Goal: Information Seeking & Learning: Learn about a topic

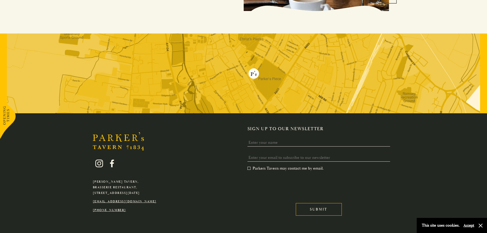
scroll to position [1046, 0]
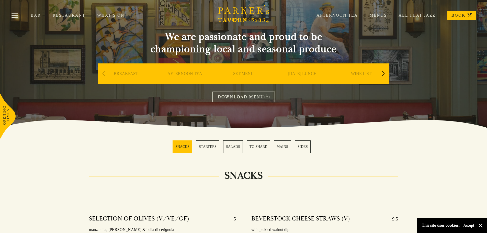
scroll to position [26, 0]
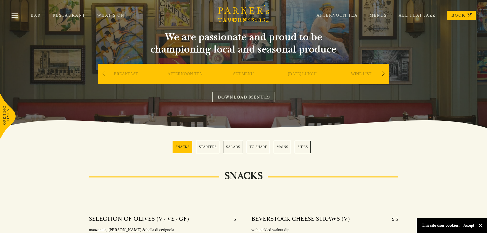
click at [365, 74] on link "WINE LIST" at bounding box center [361, 81] width 20 height 20
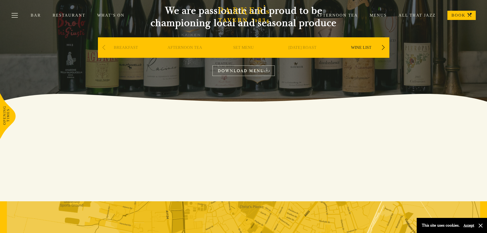
scroll to position [4, 0]
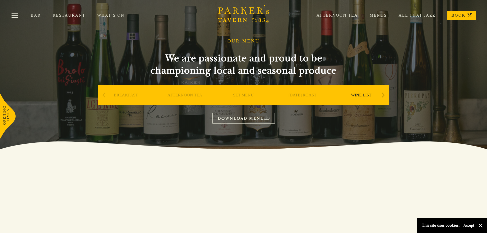
click at [367, 95] on link "WINE LIST" at bounding box center [361, 103] width 20 height 20
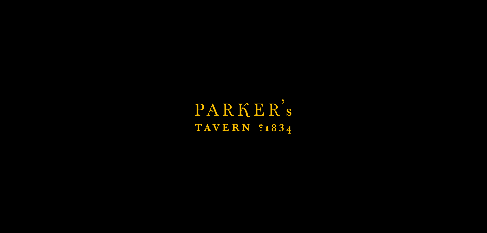
scroll to position [81, 0]
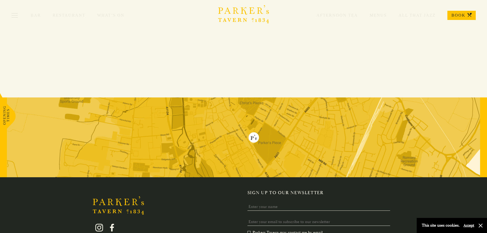
scroll to position [205, 0]
